Goal: Task Accomplishment & Management: Use online tool/utility

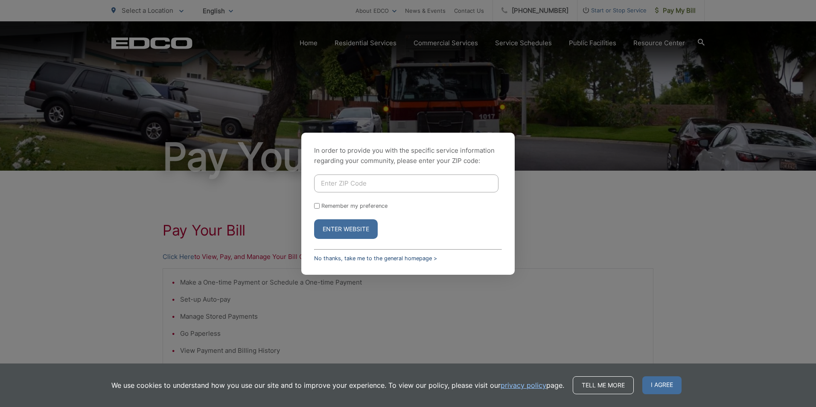
click at [387, 257] on link "No thanks, take me to the general homepage >" at bounding box center [375, 258] width 123 height 6
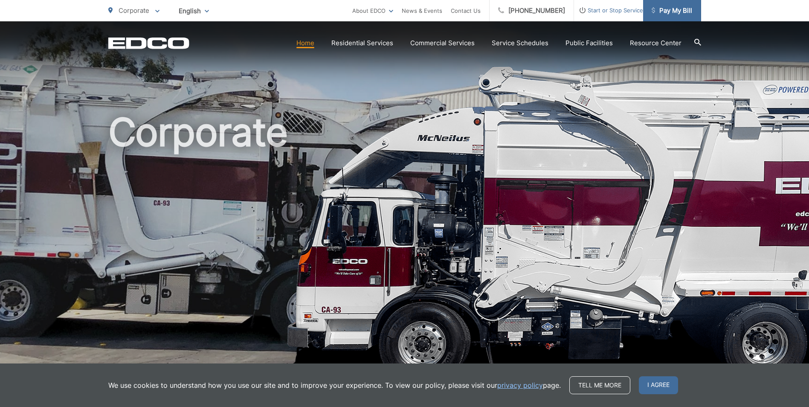
click at [665, 13] on span "Pay My Bill" at bounding box center [672, 11] width 41 height 10
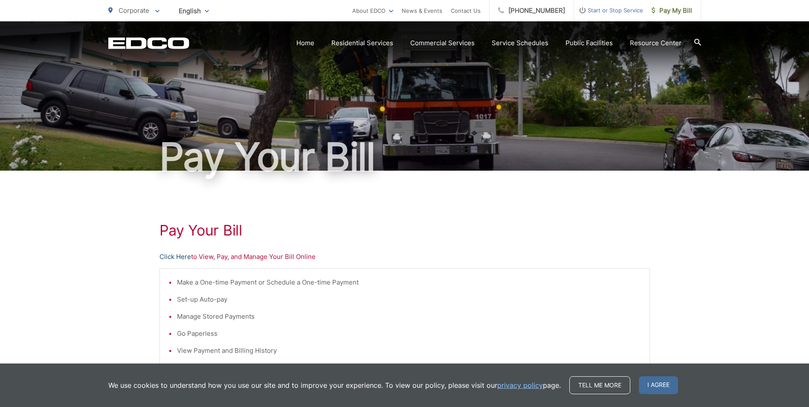
click at [183, 257] on link "Click Here" at bounding box center [176, 257] width 32 height 10
